Goal: Task Accomplishment & Management: Use online tool/utility

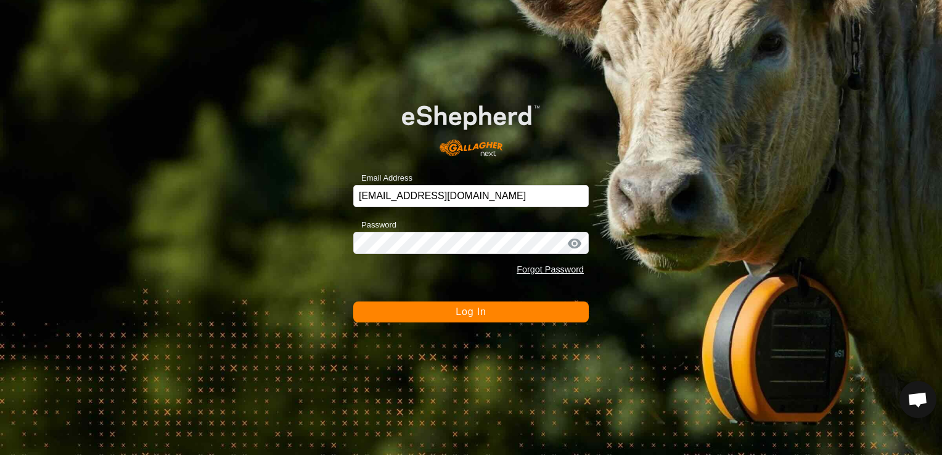
click at [558, 312] on button "Log In" at bounding box center [470, 311] width 235 height 21
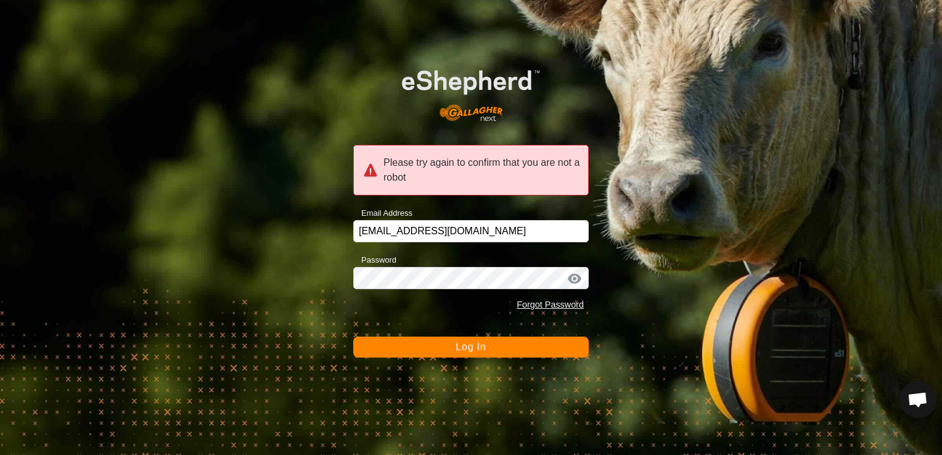
click at [489, 351] on button "Log In" at bounding box center [470, 346] width 235 height 21
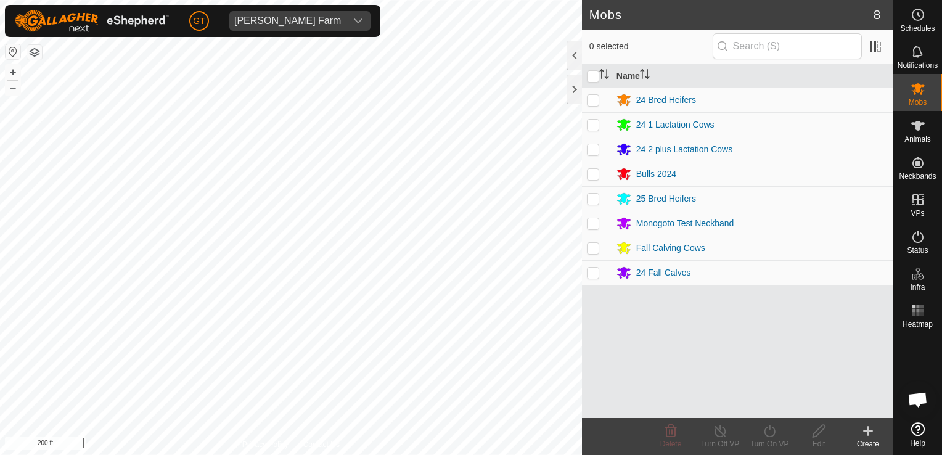
click at [0, 290] on html "[PERSON_NAME] Farm Schedules Notifications Mobs Animals Neckbands VPs Status In…" at bounding box center [471, 227] width 942 height 455
click at [830, 305] on div "Mobs 8 0 selected Name 24 Bred Heifers 24 1 Lactation Cows 24 2 plus Lactation …" at bounding box center [446, 227] width 892 height 455
click at [624, 259] on div "Mobs 8 0 selected Name 24 Bred Heifers 24 1 Lactation Cows 24 2 plus Lactation …" at bounding box center [446, 227] width 892 height 455
click at [90, 0] on html "[PERSON_NAME] Farm Schedules Notifications Mobs Animals Neckbands VPs Status In…" at bounding box center [471, 227] width 942 height 455
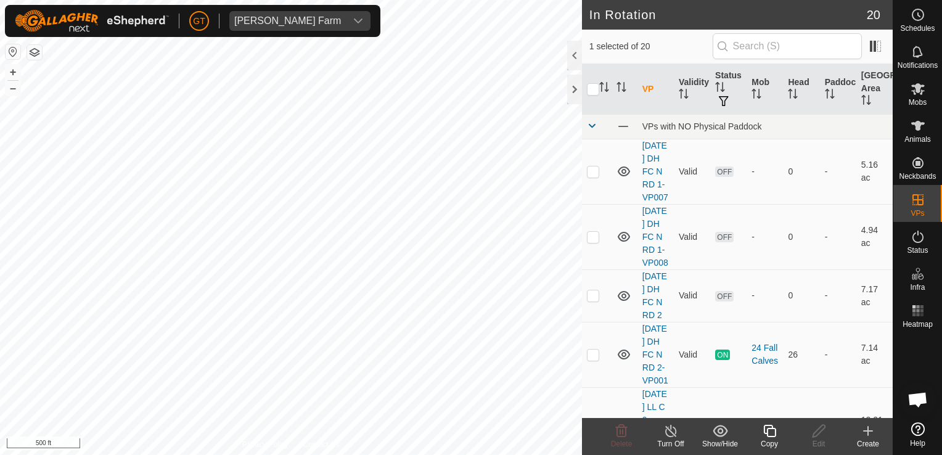
click at [775, 430] on icon at bounding box center [769, 431] width 12 height 12
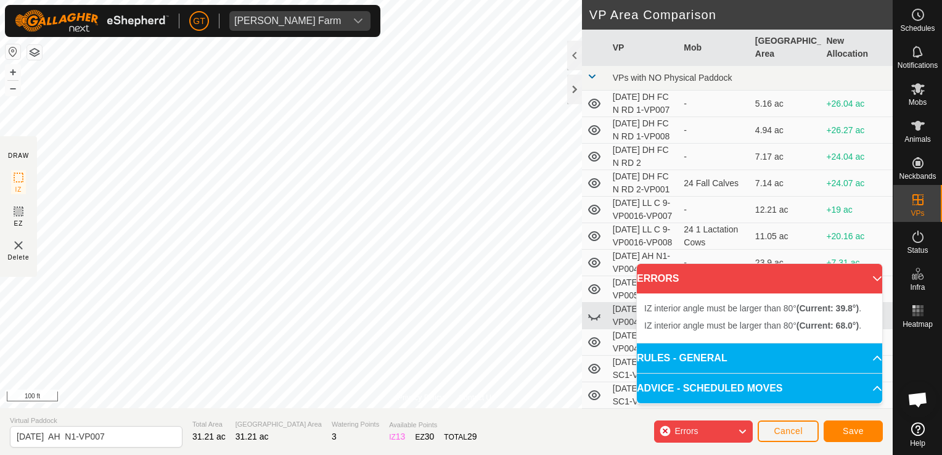
click at [35, 255] on div "Privacy Policy Contact Us Type: Inclusion Zone undefined Animal + – ⇧ i 100 ft …" at bounding box center [446, 227] width 892 height 455
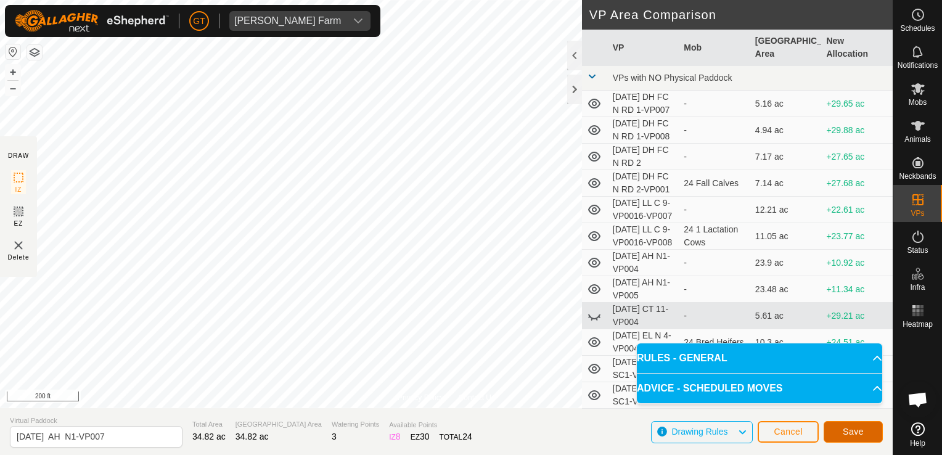
click at [853, 436] on span "Save" at bounding box center [852, 431] width 21 height 10
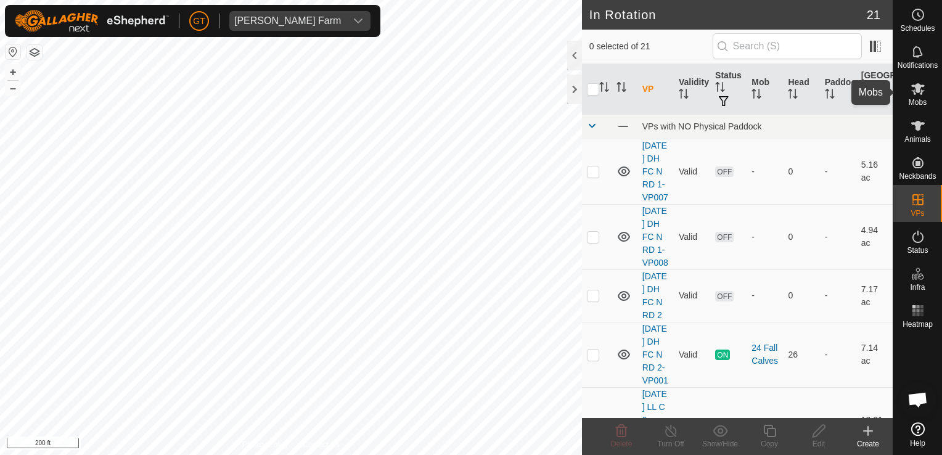
click at [916, 83] on icon at bounding box center [917, 88] width 15 height 15
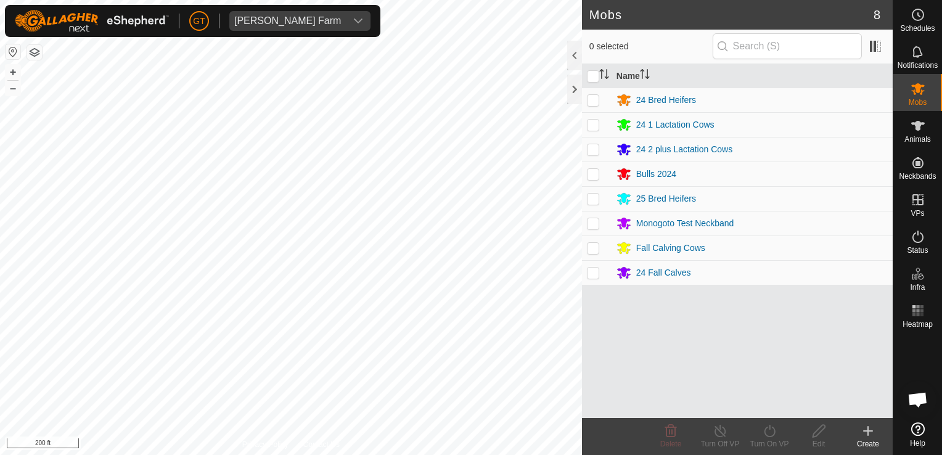
click at [597, 248] on p-checkbox at bounding box center [593, 248] width 12 height 10
checkbox input "true"
click at [765, 430] on icon at bounding box center [769, 430] width 15 height 15
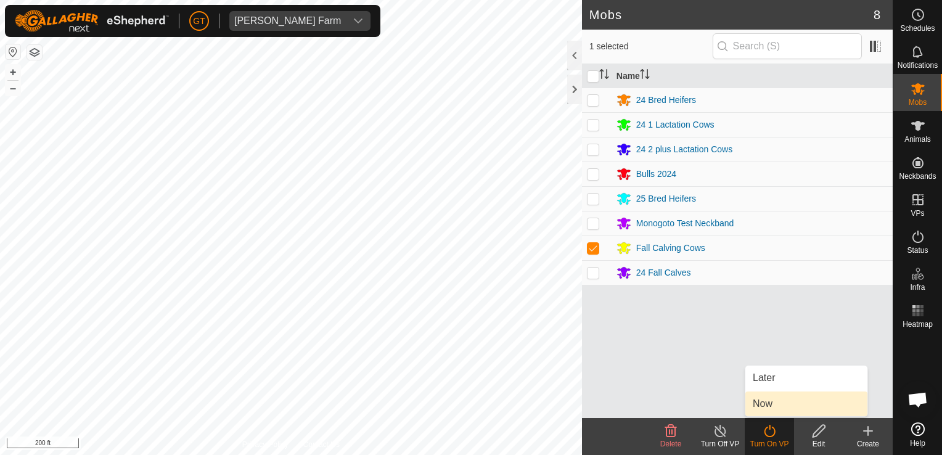
click at [784, 396] on link "Now" at bounding box center [806, 403] width 122 height 25
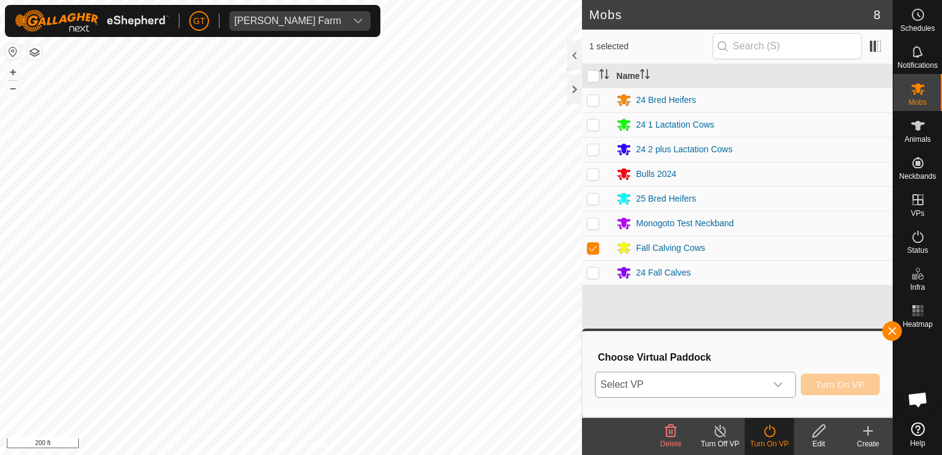
click at [779, 384] on icon "dropdown trigger" at bounding box center [778, 385] width 10 height 10
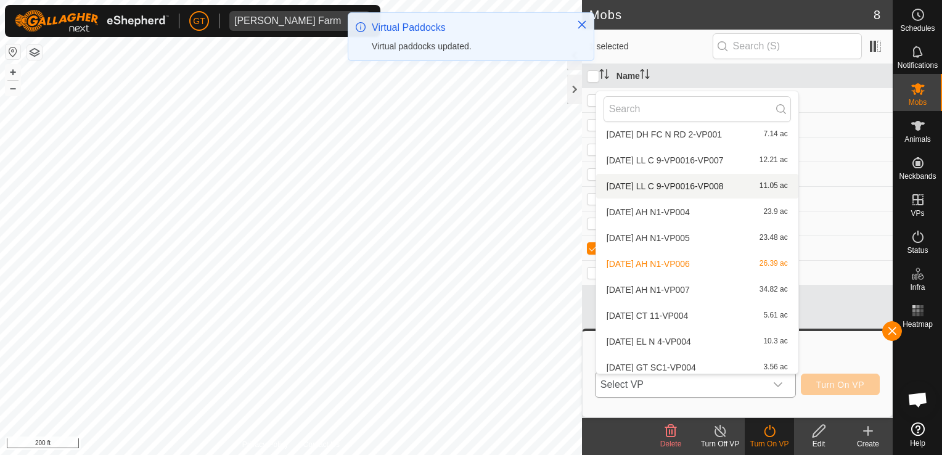
scroll to position [123, 0]
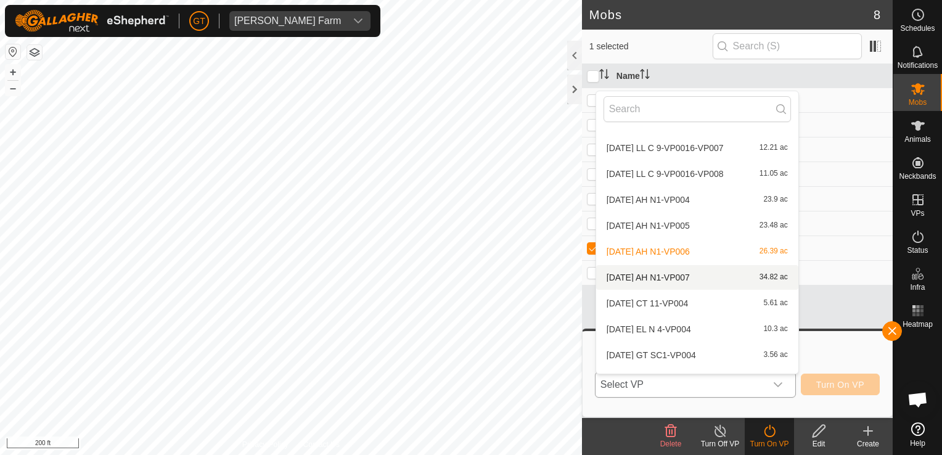
click at [705, 277] on li "[DATE] AH N1-VP007 34.82 ac" at bounding box center [697, 277] width 202 height 25
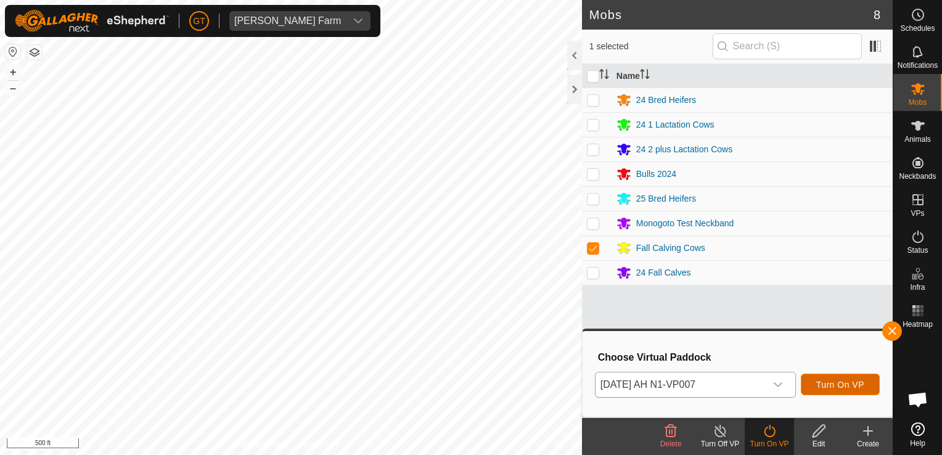
click at [830, 385] on span "Turn On VP" at bounding box center [840, 385] width 48 height 10
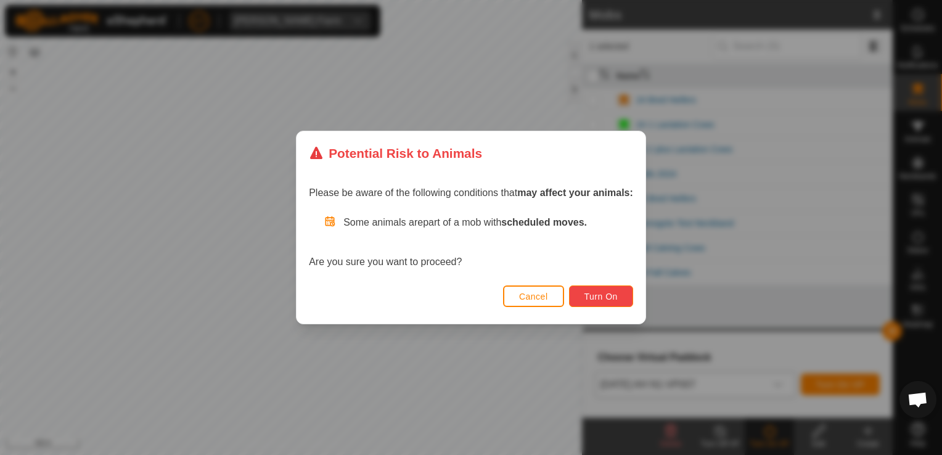
click at [598, 295] on span "Turn On" at bounding box center [600, 296] width 33 height 10
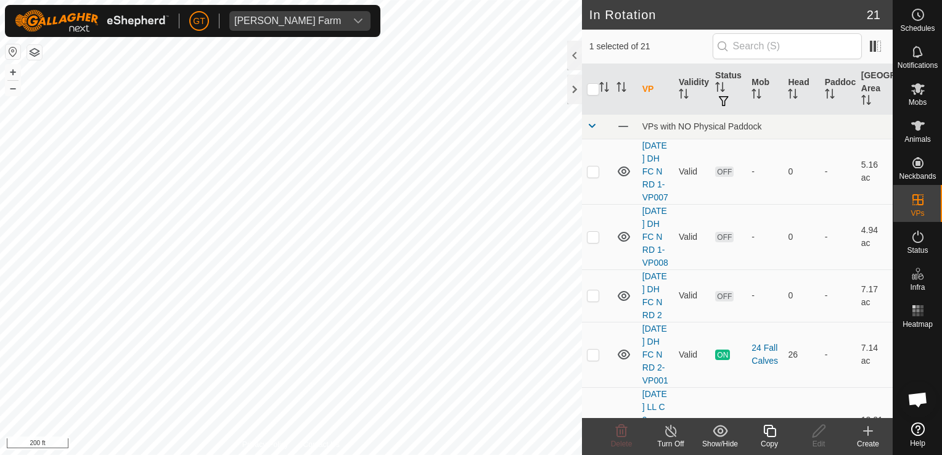
click at [489, 0] on html "[PERSON_NAME] Farm Schedules Notifications Mobs Animals Neckbands VPs Status In…" at bounding box center [471, 227] width 942 height 455
